Goal: Check status: Check status

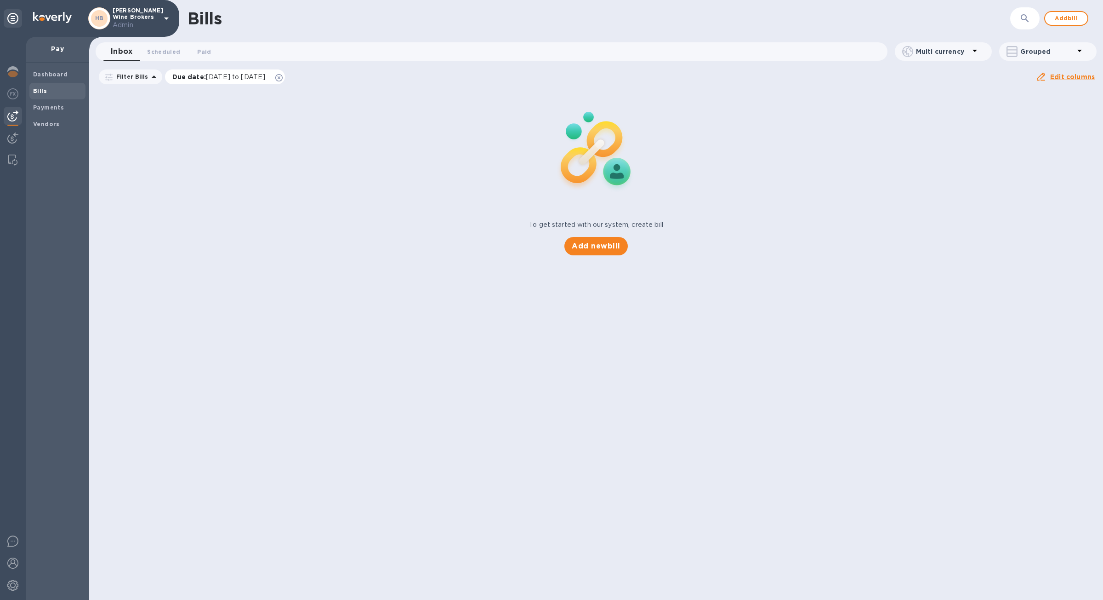
click at [283, 79] on icon at bounding box center [278, 77] width 7 height 7
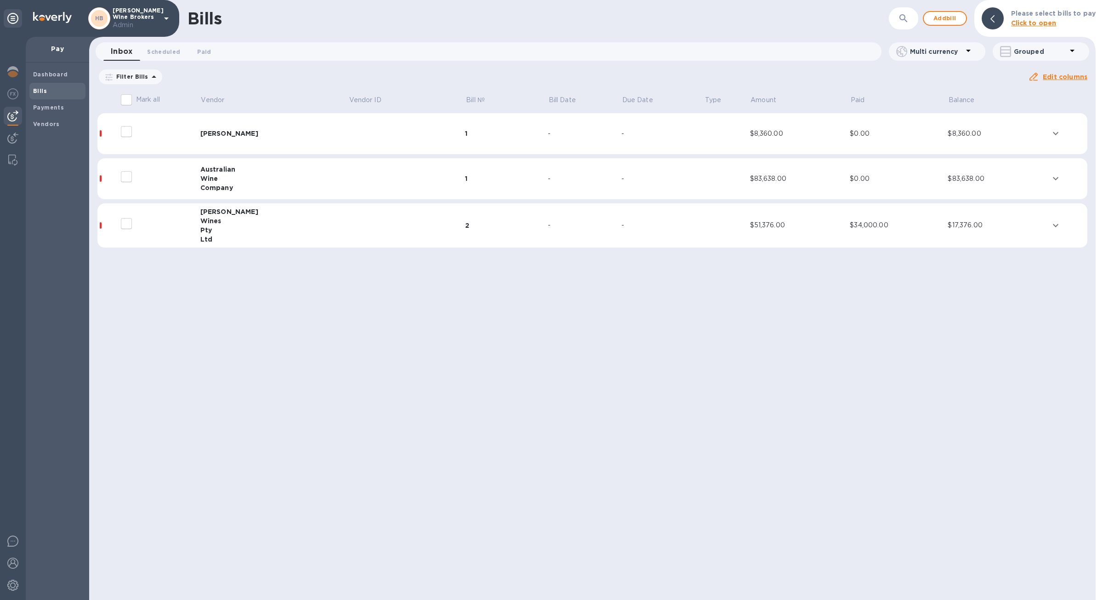
click at [242, 124] on td "[PERSON_NAME]" at bounding box center [274, 133] width 148 height 41
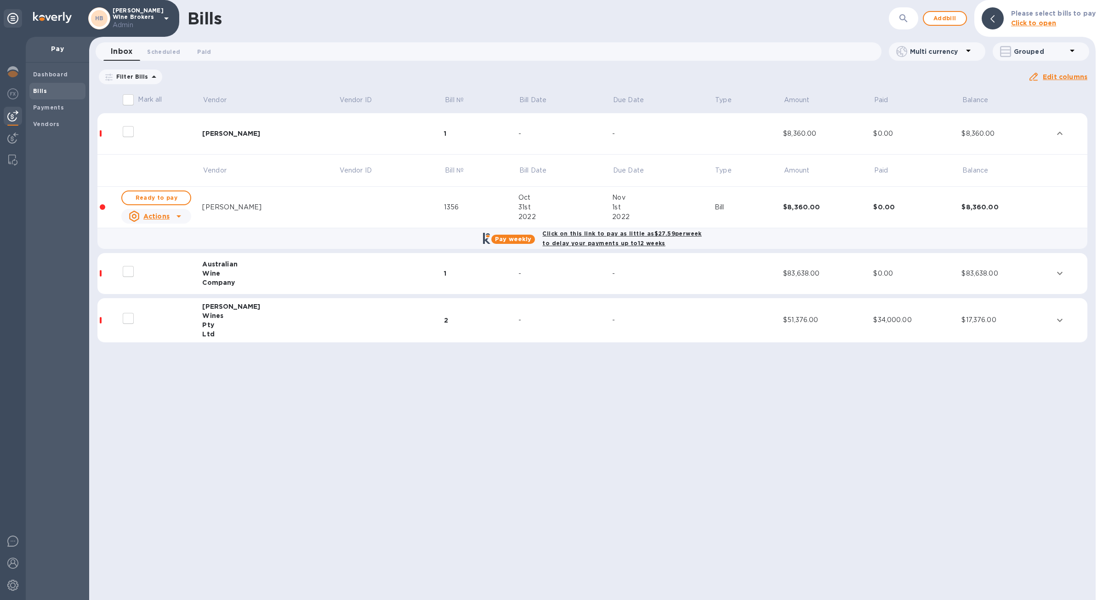
click at [243, 124] on td "[PERSON_NAME]" at bounding box center [270, 133] width 137 height 41
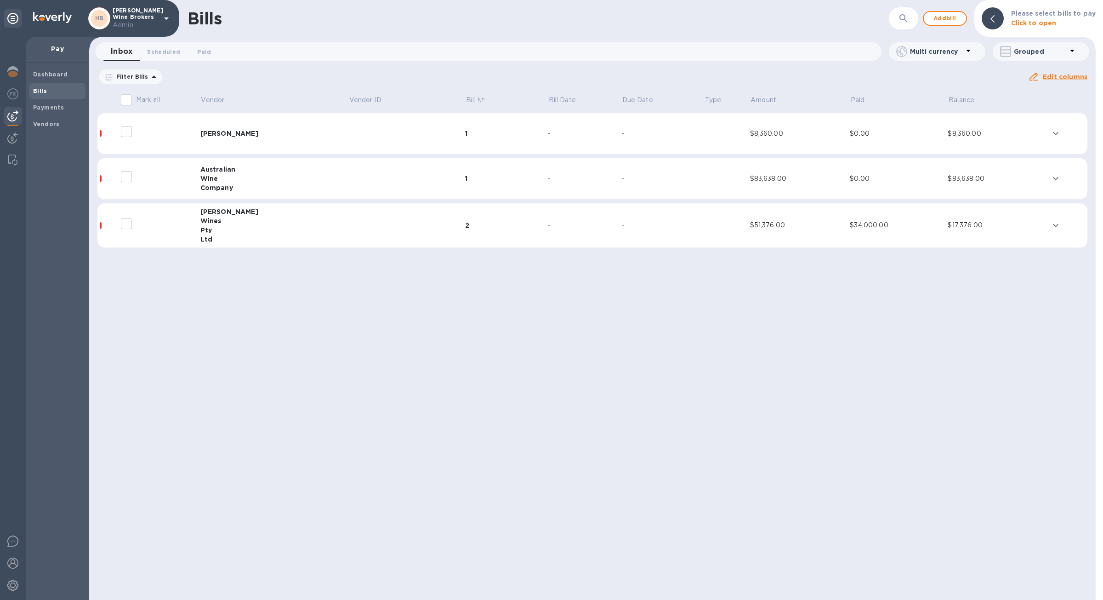
click at [61, 85] on div "Bills" at bounding box center [57, 91] width 56 height 17
click at [61, 100] on div "Payments" at bounding box center [57, 107] width 56 height 17
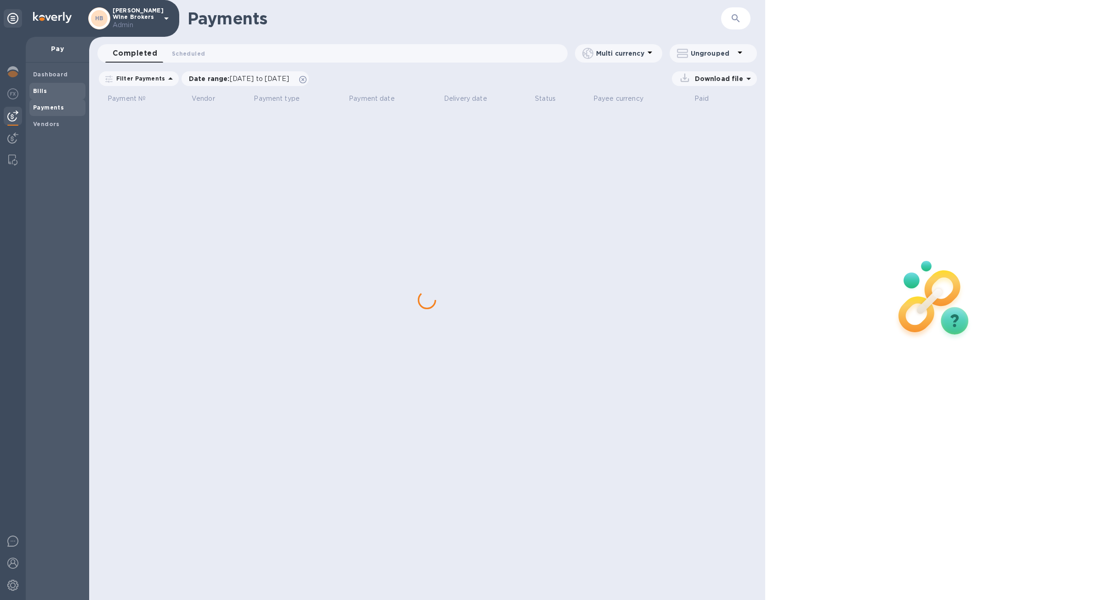
click at [58, 92] on span "Bills" at bounding box center [57, 90] width 49 height 9
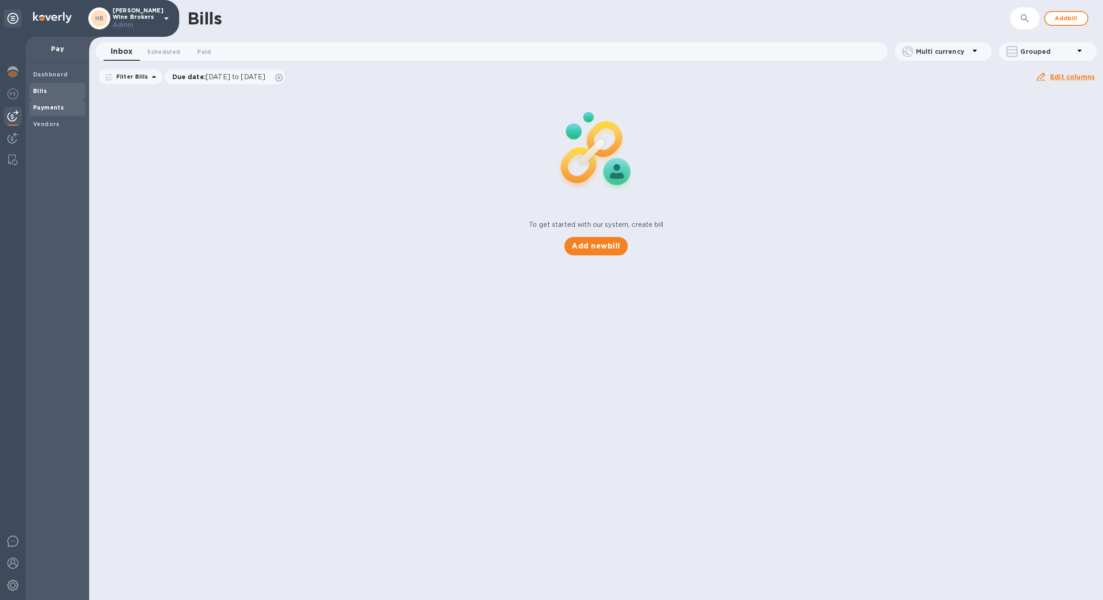
click at [57, 109] on b "Payments" at bounding box center [48, 107] width 31 height 7
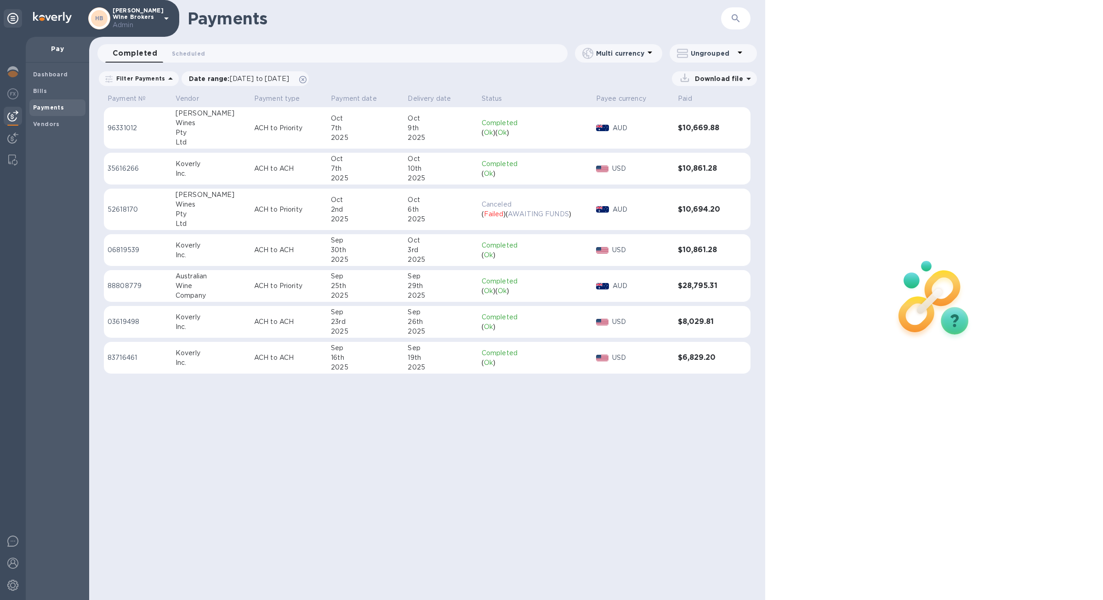
click at [603, 219] on td "AUD" at bounding box center [634, 210] width 82 height 42
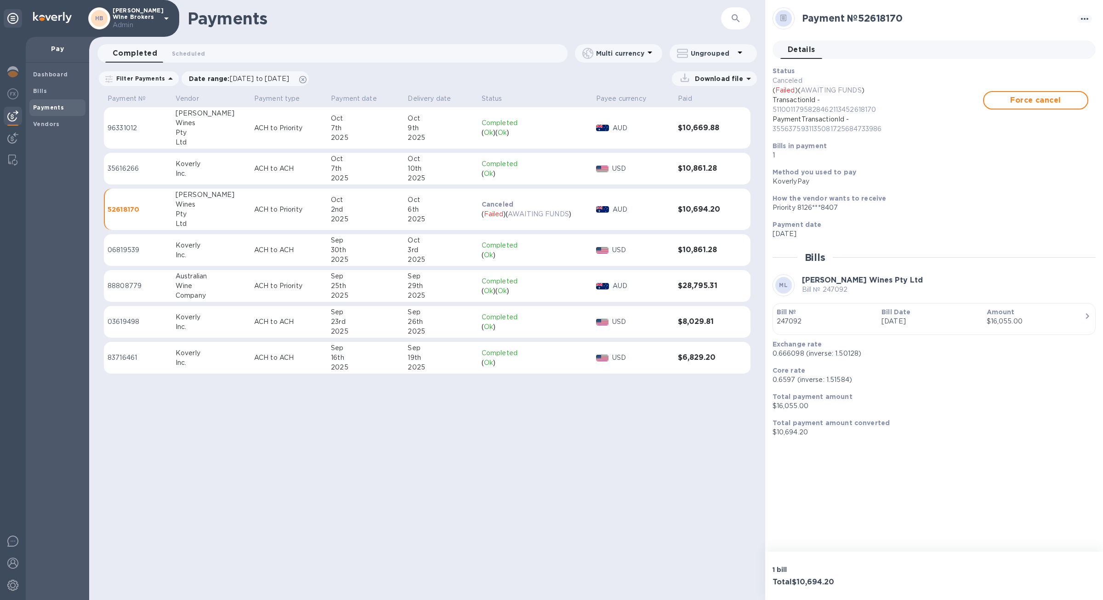
click at [731, 216] on td "$10,694.20" at bounding box center [703, 210] width 59 height 42
click at [744, 216] on td at bounding box center [741, 210] width 17 height 42
click at [657, 223] on td "AUD" at bounding box center [634, 210] width 82 height 42
drag, startPoint x: 571, startPoint y: 211, endPoint x: 468, endPoint y: 212, distance: 102.5
click at [478, 212] on td "Canceled ( Failed ) ( AWAITING FUNDS )" at bounding box center [535, 210] width 114 height 42
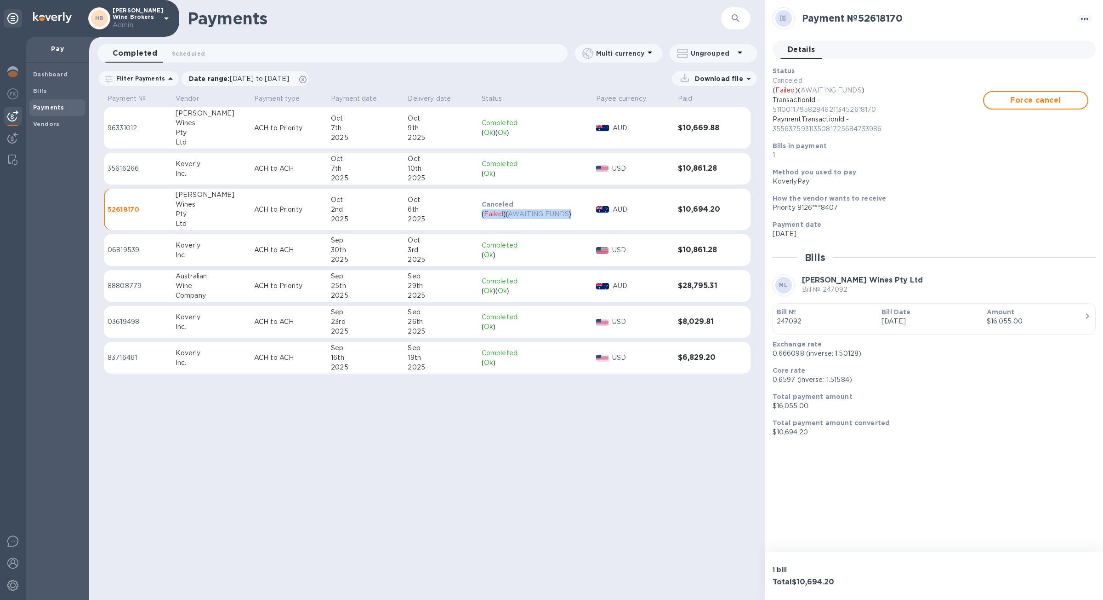
click at [498, 222] on td "Canceled ( Failed ) ( AWAITING FUNDS )" at bounding box center [535, 210] width 114 height 42
